Goal: Task Accomplishment & Management: Manage account settings

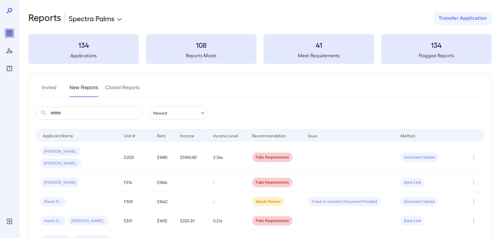
click at [51, 90] on button "Invited" at bounding box center [49, 90] width 27 height 14
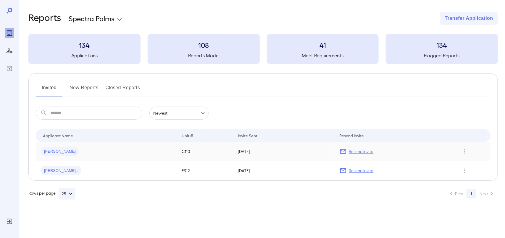
click at [354, 151] on p "Resend Invite" at bounding box center [361, 152] width 25 height 6
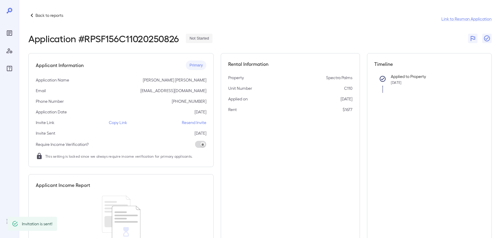
click at [52, 15] on p "Back to reports" at bounding box center [49, 15] width 28 height 6
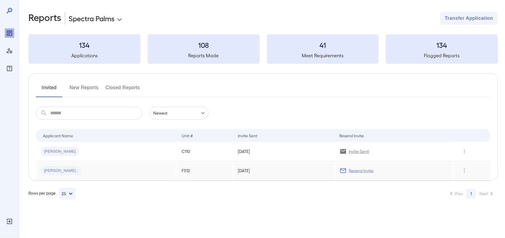
click at [348, 169] on div "Resend Invite" at bounding box center [394, 170] width 109 height 7
